Goal: Task Accomplishment & Management: Complete application form

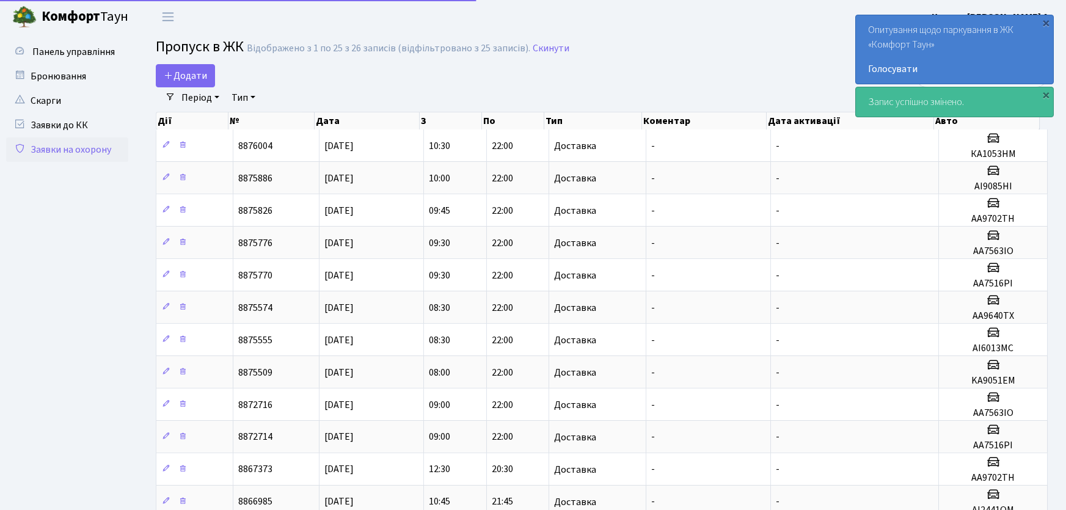
select select "25"
click at [191, 71] on span "Додати" at bounding box center [185, 75] width 43 height 13
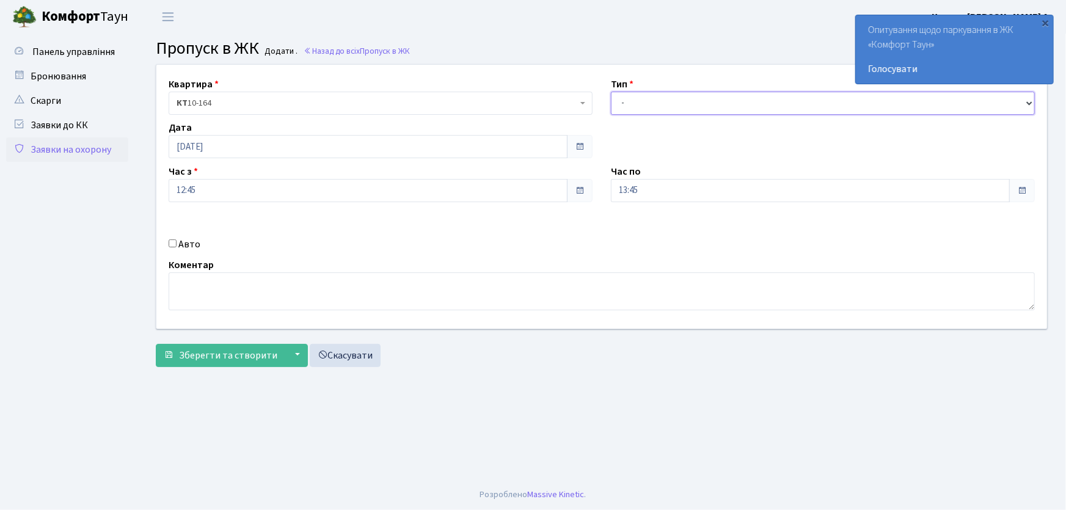
click at [666, 108] on select "- Доставка Таксі Гості Сервіс" at bounding box center [823, 103] width 424 height 23
select select "1"
click at [611, 92] on select "- Доставка Таксі Гості Сервіс" at bounding box center [823, 103] width 424 height 23
drag, startPoint x: 591, startPoint y: 193, endPoint x: 565, endPoint y: 189, distance: 26.6
click at [567, 191] on div "Квартира <b>КТ</b>&nbsp;&nbsp;&nbsp;&nbsp;10-164 КТ 10-164 Тип - Доставка Таксі…" at bounding box center [601, 197] width 909 height 264
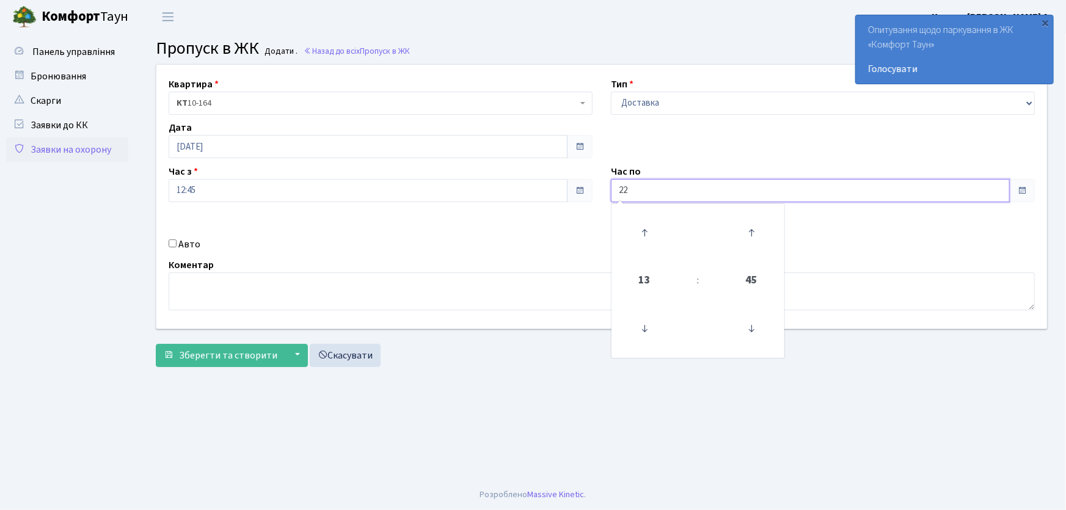
click at [156, 344] on button "Зберегти та створити" at bounding box center [221, 355] width 130 height 23
type input "22:00"
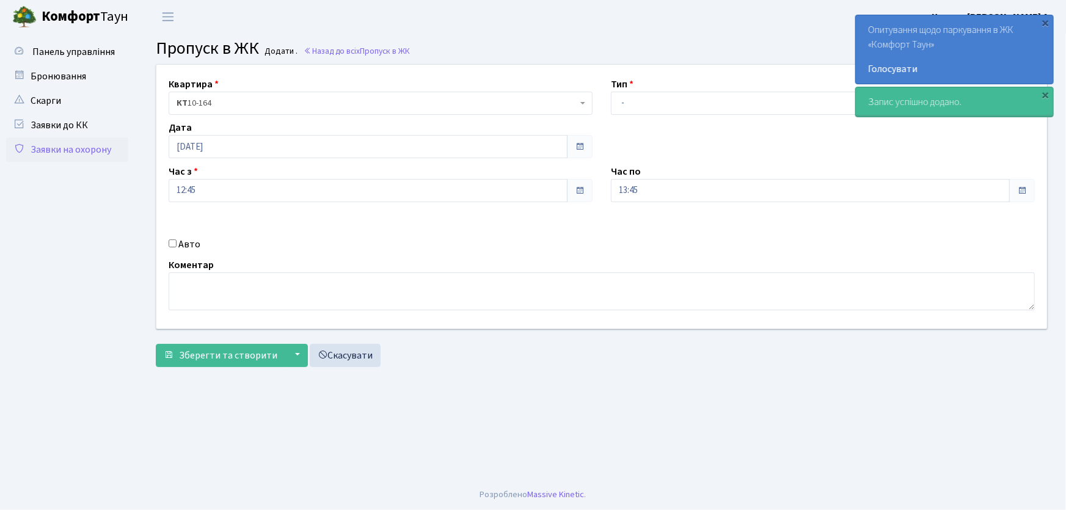
click at [177, 243] on div "Авто" at bounding box center [380, 244] width 442 height 15
click at [173, 243] on input "Авто" at bounding box center [173, 243] width 8 height 8
checkbox input "true"
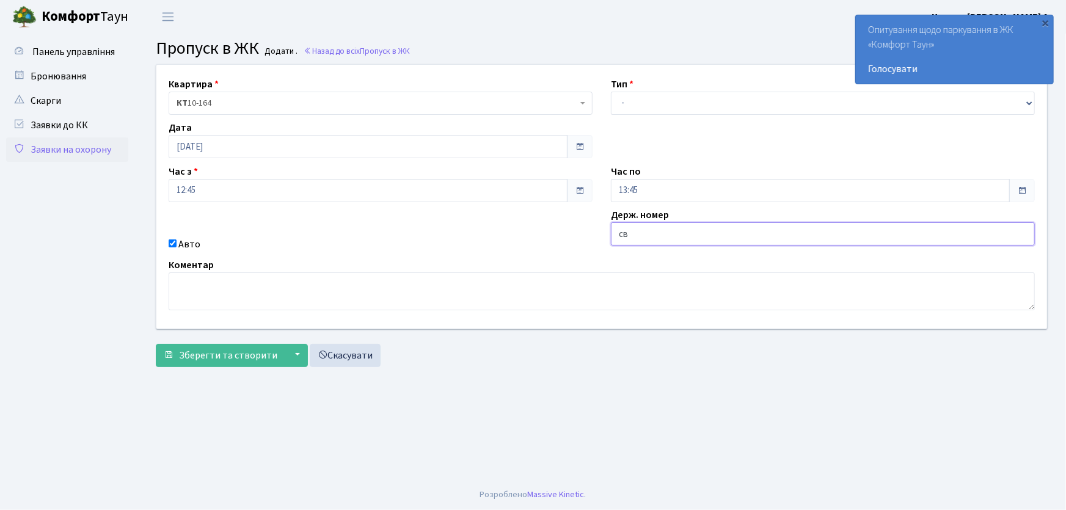
type input "СВ0269ВО"
click at [156, 344] on button "Зберегти та створити" at bounding box center [221, 355] width 130 height 23
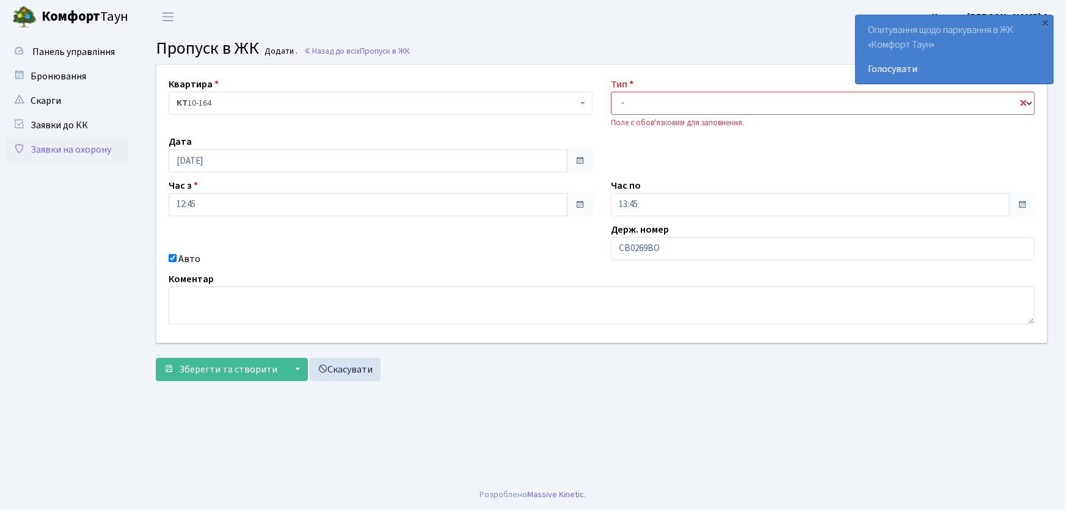
drag, startPoint x: 684, startPoint y: 106, endPoint x: 684, endPoint y: 113, distance: 6.7
click at [684, 106] on select "- Доставка Таксі Гості Сервіс" at bounding box center [823, 103] width 424 height 23
select select "1"
click at [611, 92] on select "- Доставка Таксі Гості Сервіс" at bounding box center [823, 103] width 424 height 23
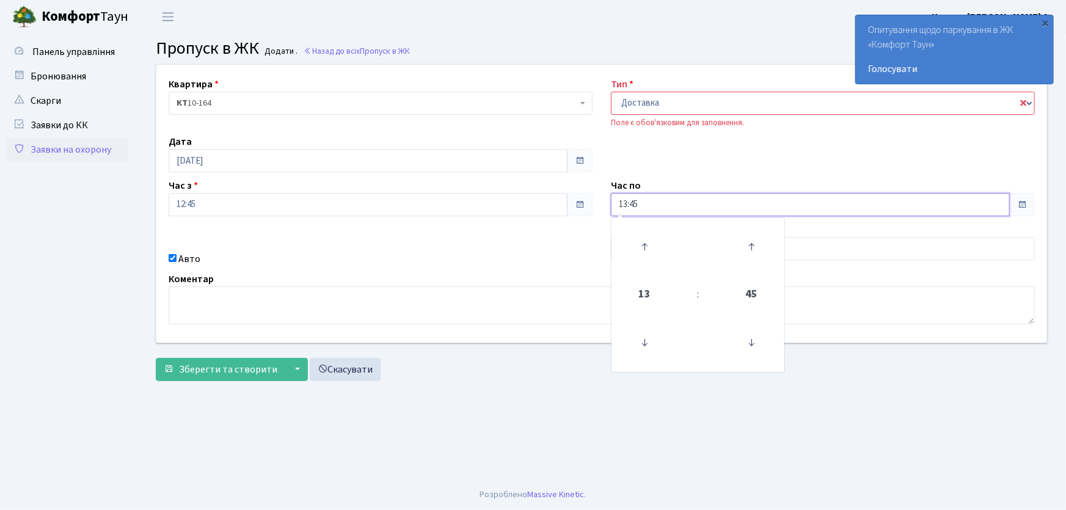
drag, startPoint x: 658, startPoint y: 203, endPoint x: 590, endPoint y: 199, distance: 68.6
click at [591, 199] on div "Квартира <b>КТ</b>&nbsp;&nbsp;&nbsp;&nbsp;10-164 КТ 10-164 Тип - Доставка Таксі…" at bounding box center [601, 204] width 909 height 278
type input "22:00"
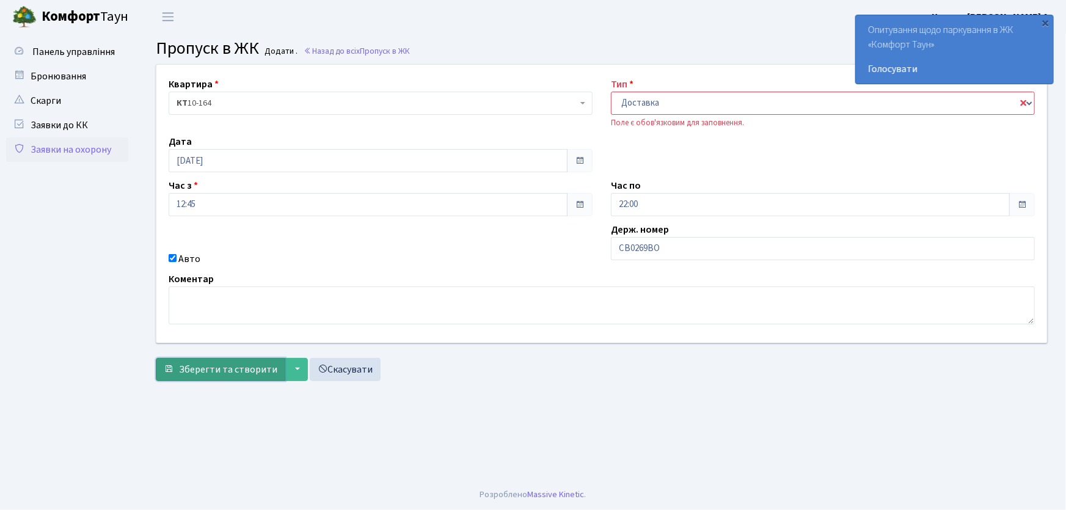
click at [258, 365] on span "Зберегти та створити" at bounding box center [228, 369] width 98 height 13
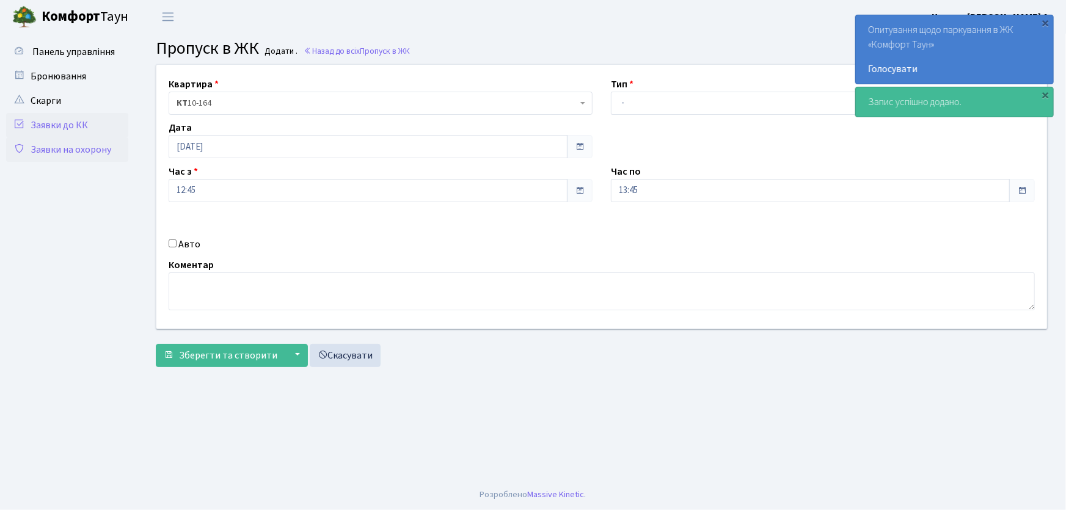
click at [87, 125] on link "Заявки до КК" at bounding box center [67, 125] width 122 height 24
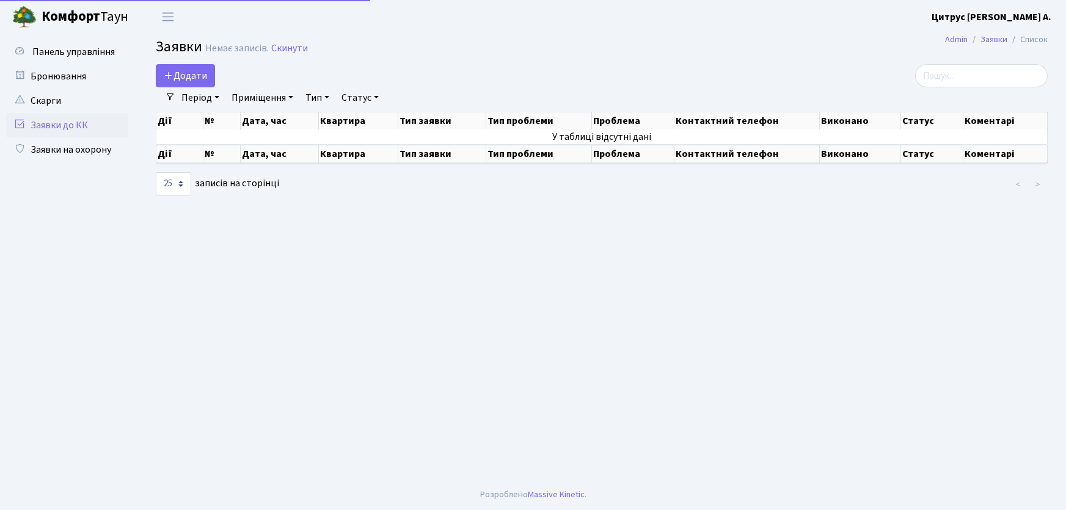
select select "25"
click at [84, 150] on link "Заявки на охорону" at bounding box center [67, 149] width 122 height 24
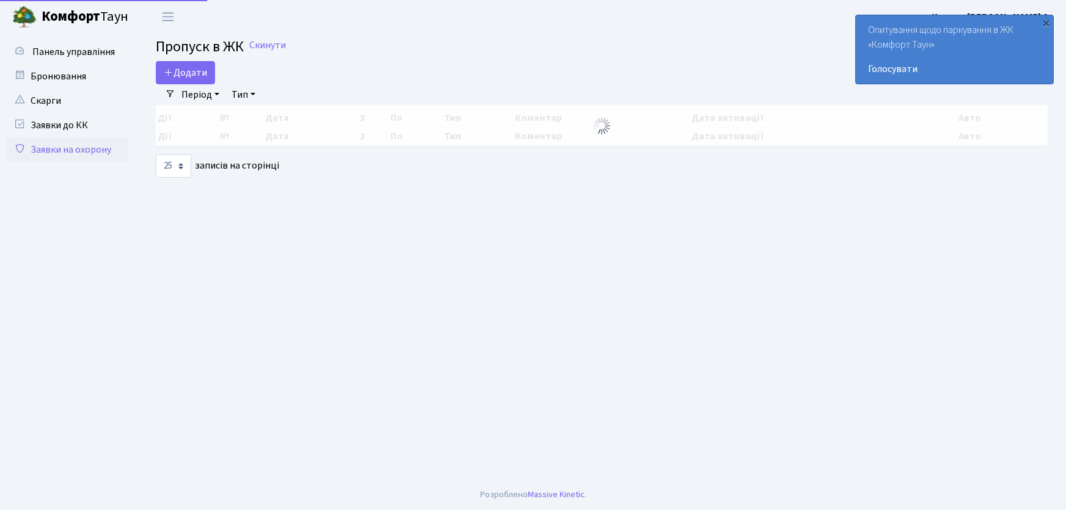
select select "25"
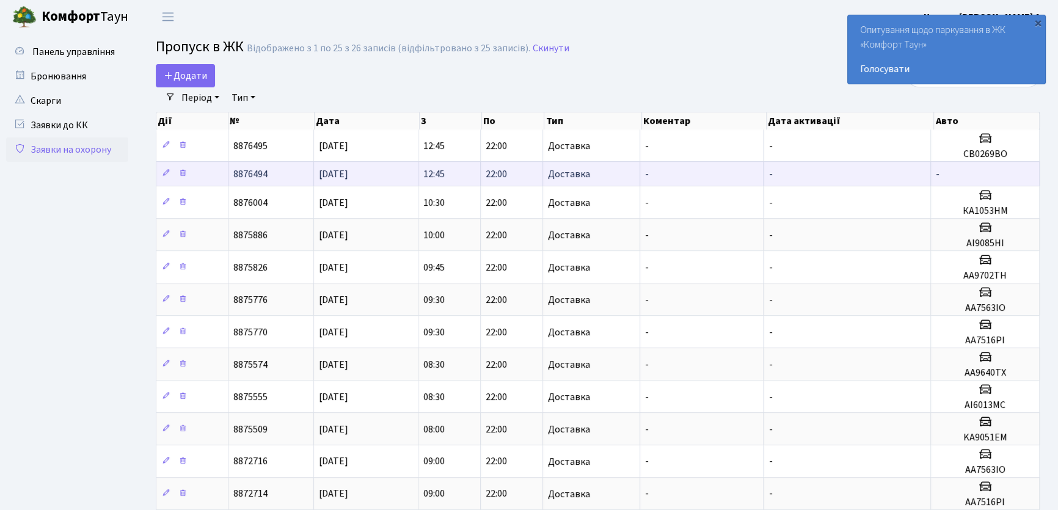
click at [494, 172] on span "22:00" at bounding box center [496, 173] width 21 height 13
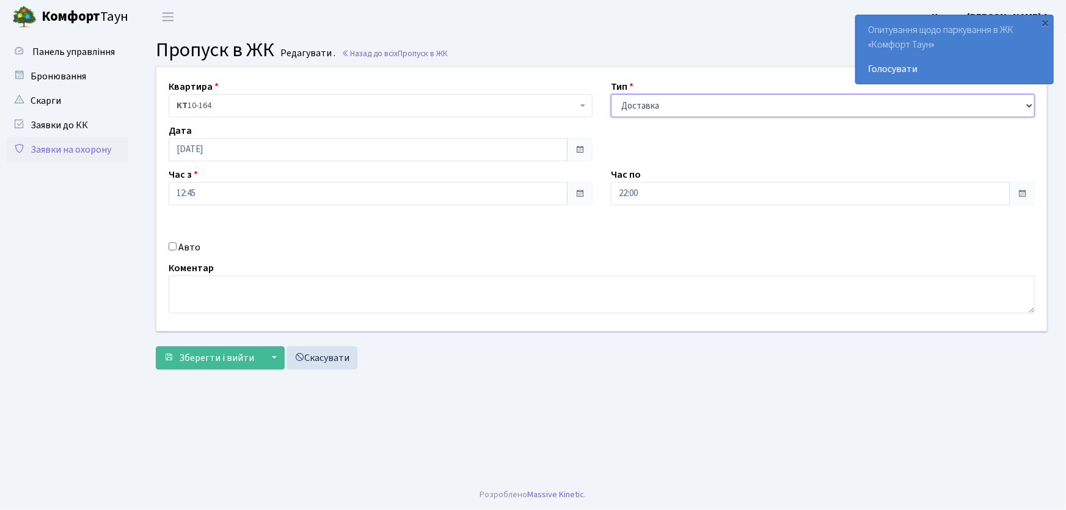
click at [687, 110] on select "- Доставка Таксі Гості Сервіс" at bounding box center [823, 105] width 424 height 23
select select "3"
click at [611, 94] on select "- Доставка Таксі Гості Сервіс" at bounding box center [823, 105] width 424 height 23
click at [246, 360] on span "Зберегти і вийти" at bounding box center [216, 357] width 75 height 13
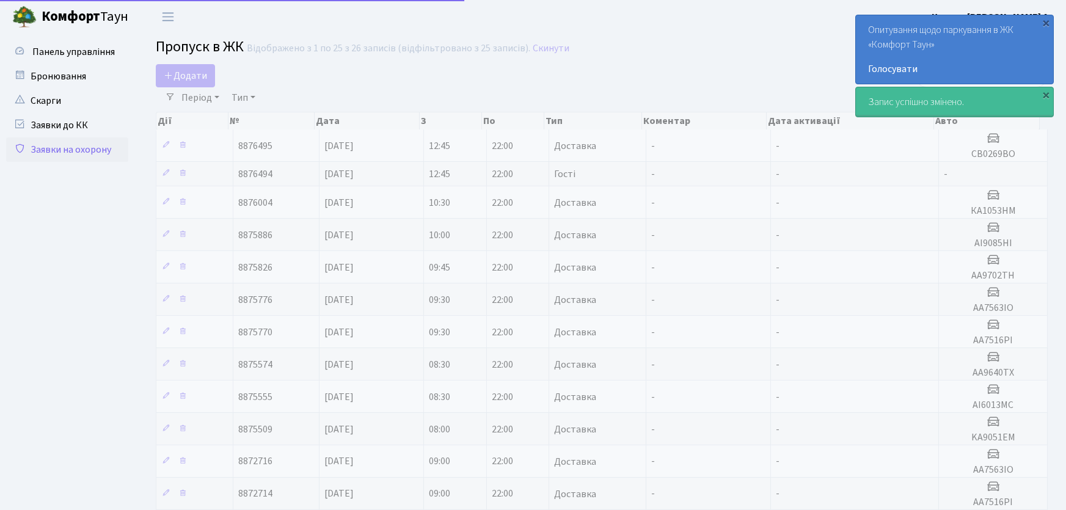
select select "25"
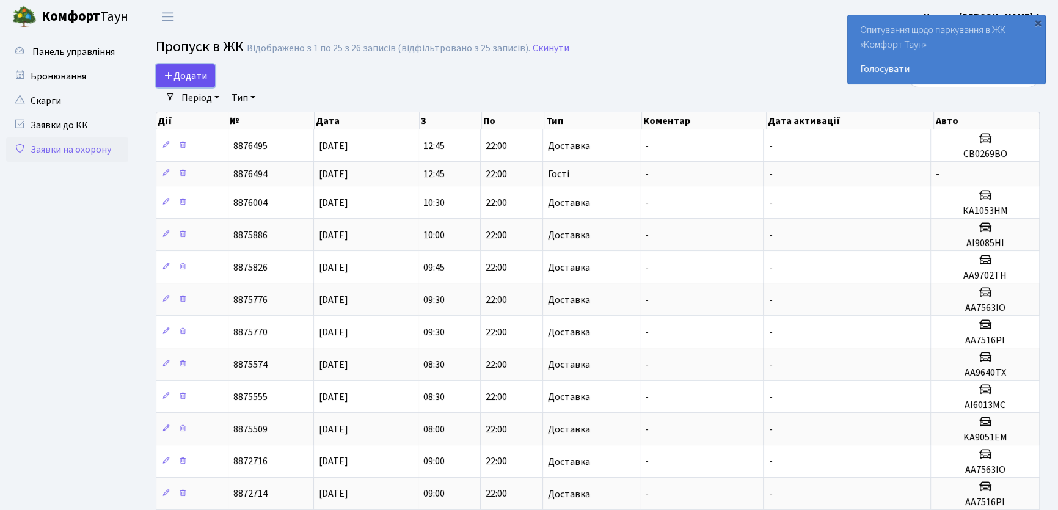
click at [191, 75] on span "Додати" at bounding box center [185, 75] width 43 height 13
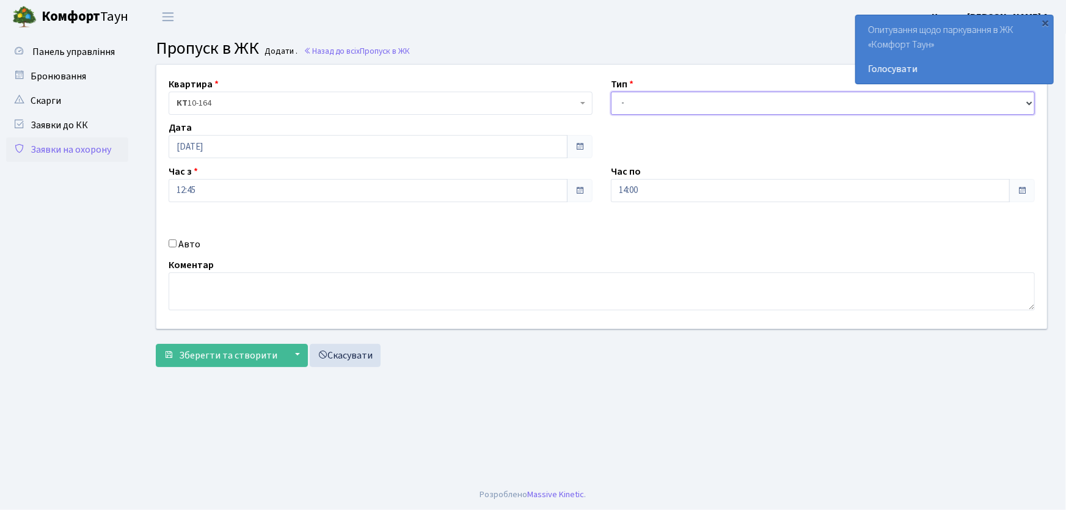
click at [643, 106] on select "- Доставка Таксі Гості Сервіс" at bounding box center [823, 103] width 424 height 23
select select "1"
click at [611, 92] on select "- Доставка Таксі Гості Сервіс" at bounding box center [823, 103] width 424 height 23
drag, startPoint x: 617, startPoint y: 195, endPoint x: 561, endPoint y: 200, distance: 55.8
click at [564, 199] on div "Квартира <b>КТ</b>&nbsp;&nbsp;&nbsp;&nbsp;10-164 КТ 10-164 Тип - Доставка Таксі…" at bounding box center [601, 197] width 909 height 264
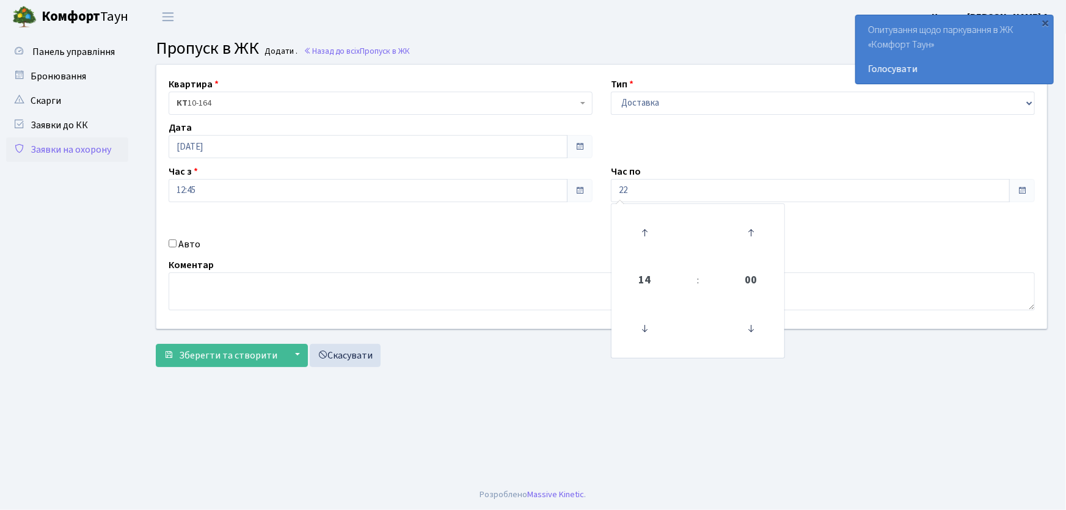
type input "22:00"
click at [169, 244] on input "Авто" at bounding box center [173, 243] width 8 height 8
checkbox input "true"
type input "аа9839рс"
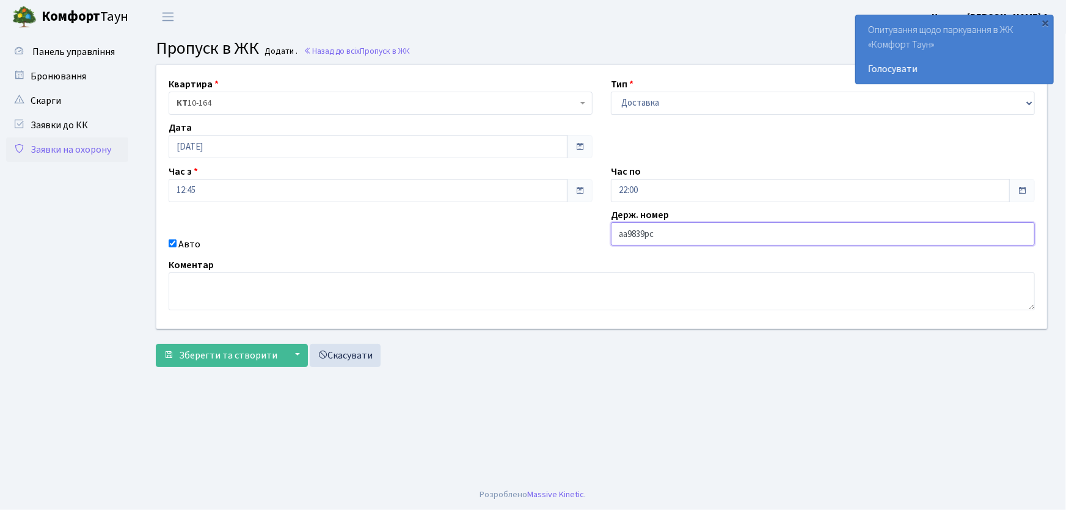
click at [156, 344] on button "Зберегти та створити" at bounding box center [221, 355] width 130 height 23
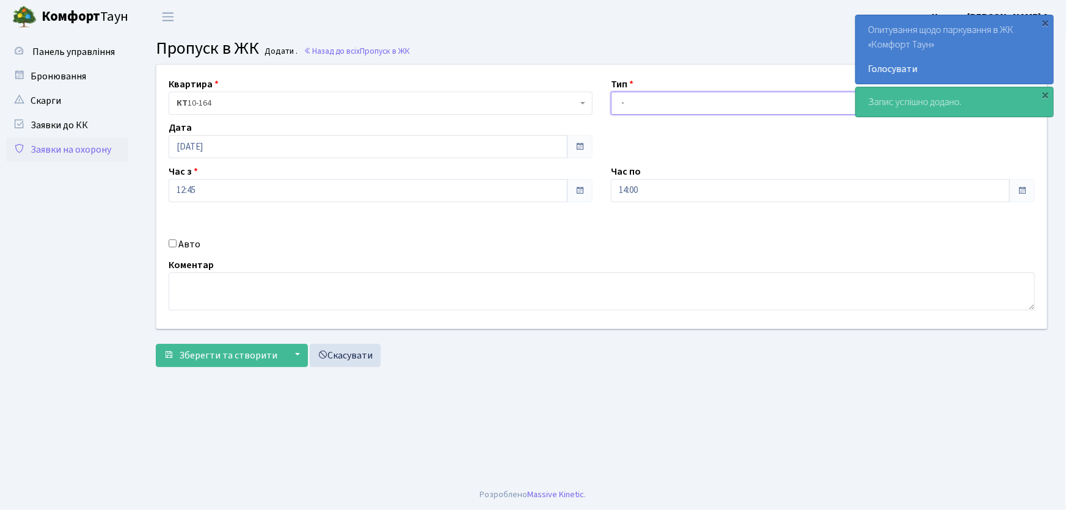
drag, startPoint x: 666, startPoint y: 103, endPoint x: 663, endPoint y: 111, distance: 8.5
click at [665, 103] on select "- Доставка Таксі Гості Сервіс" at bounding box center [823, 103] width 424 height 23
select select "1"
click at [611, 92] on select "- Доставка Таксі Гості Сервіс" at bounding box center [823, 103] width 424 height 23
drag, startPoint x: 621, startPoint y: 192, endPoint x: 580, endPoint y: 193, distance: 41.5
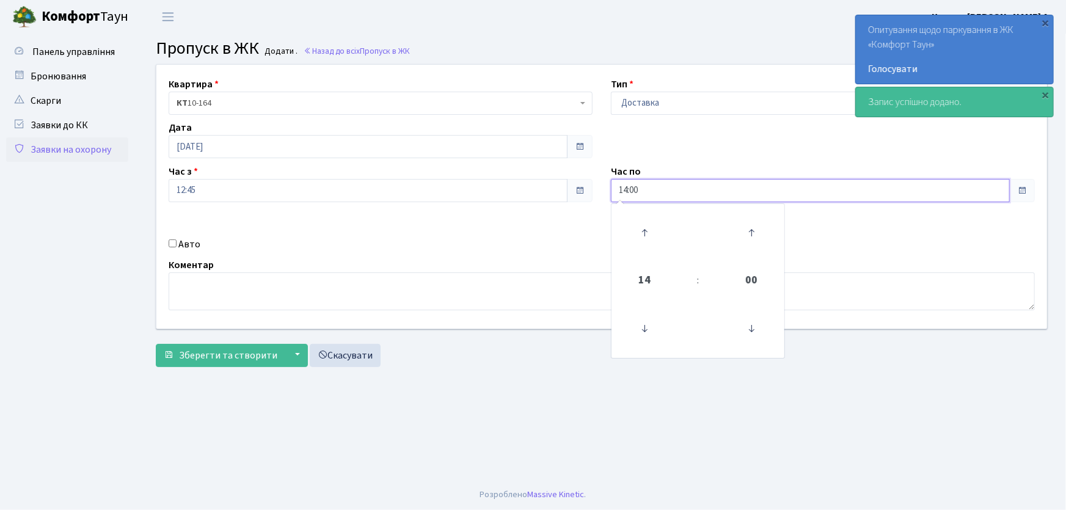
click at [580, 193] on div "Квартира <b>КТ</b>&nbsp;&nbsp;&nbsp;&nbsp;10-164 КТ 10-164 Тип - Доставка Таксі…" at bounding box center [601, 197] width 909 height 264
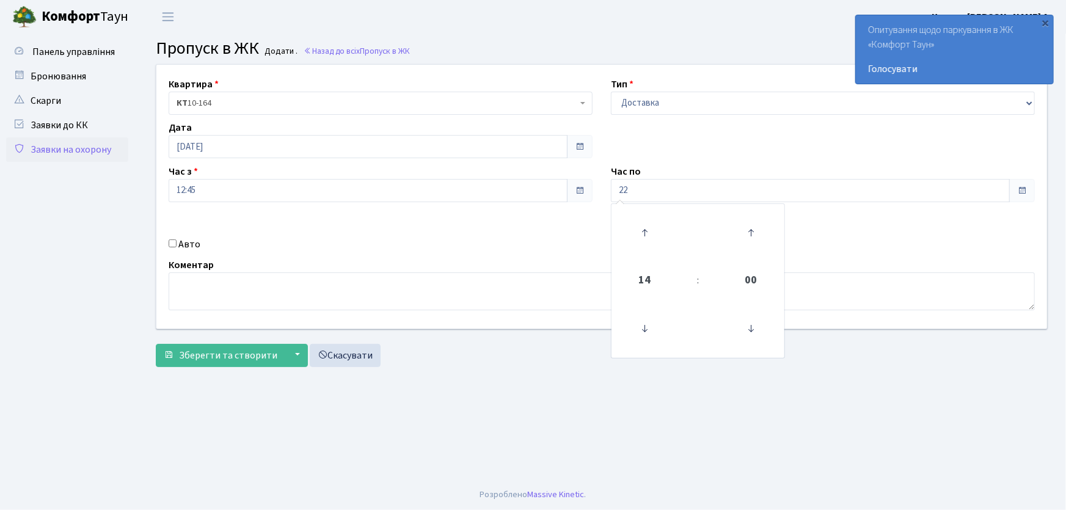
type input "22:00"
click at [177, 246] on div "Авто" at bounding box center [380, 244] width 442 height 15
click at [174, 246] on input "Авто" at bounding box center [173, 243] width 8 height 8
checkbox input "true"
type input "аа9539рн"
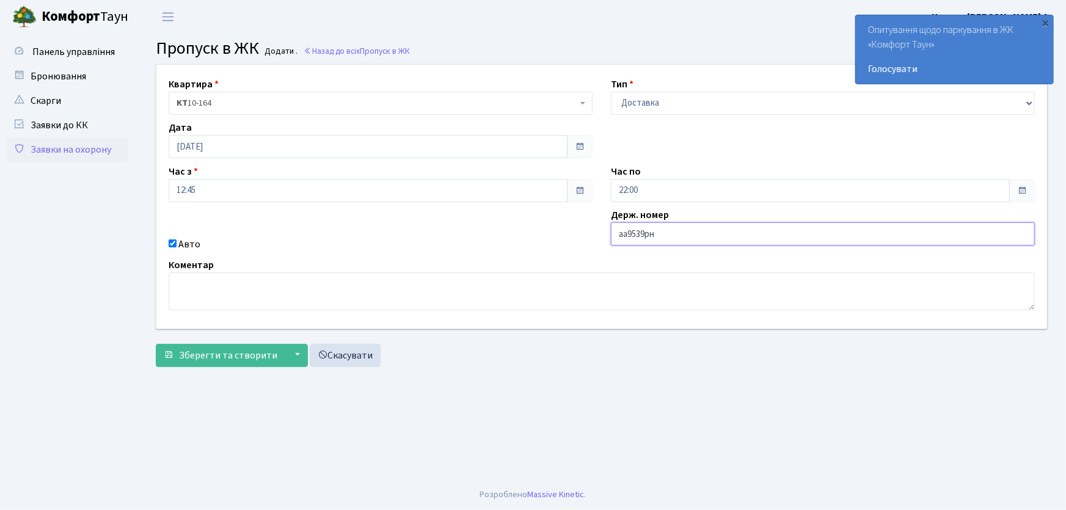
click at [156, 344] on button "Зберегти та створити" at bounding box center [221, 355] width 130 height 23
drag, startPoint x: 648, startPoint y: 105, endPoint x: 652, endPoint y: 112, distance: 8.5
click at [648, 105] on select "- Доставка Таксі Гості Сервіс" at bounding box center [823, 103] width 424 height 23
select select "1"
click at [611, 92] on select "- Доставка Таксі Гості Сервіс" at bounding box center [823, 103] width 424 height 23
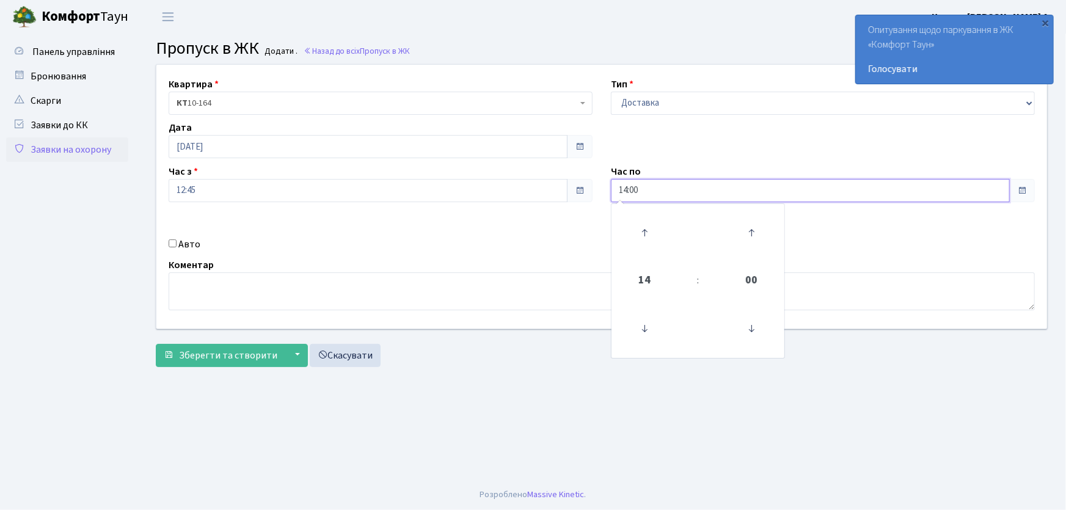
drag, startPoint x: 609, startPoint y: 181, endPoint x: 565, endPoint y: 187, distance: 45.0
click at [566, 187] on div "Квартира <b>КТ</b>&nbsp;&nbsp;&nbsp;&nbsp;10-164 КТ 10-164 Тип - Доставка Таксі…" at bounding box center [601, 197] width 909 height 264
type input "22:00"
click at [169, 244] on input "Авто" at bounding box center [173, 243] width 8 height 8
checkbox input "true"
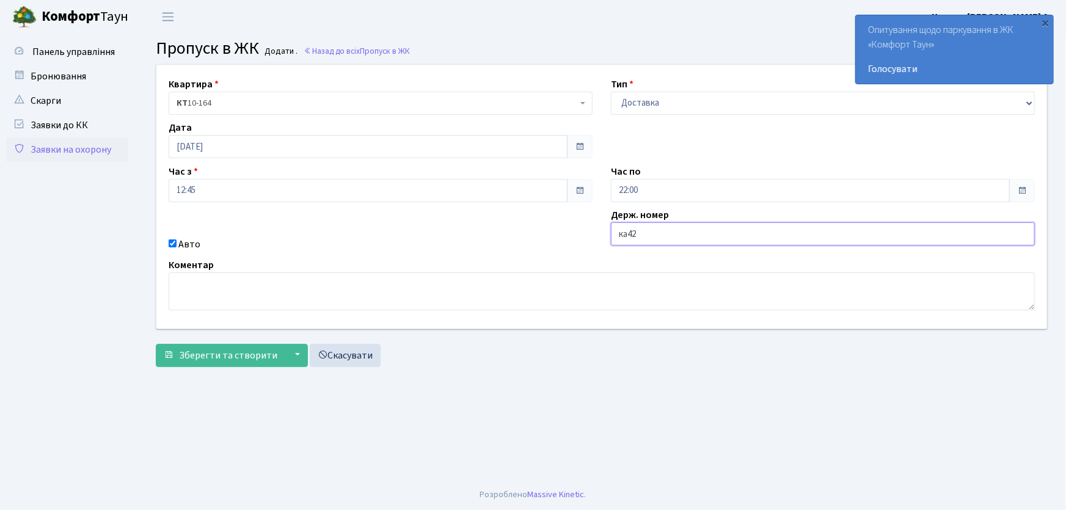
type input "ка4264рі"
click at [156, 344] on button "Зберегти та створити" at bounding box center [221, 355] width 130 height 23
